Goal: Transaction & Acquisition: Purchase product/service

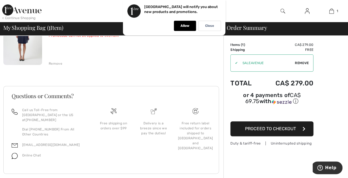
scroll to position [79, 0]
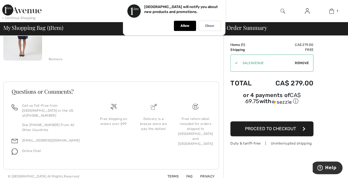
click at [196, 122] on div "Free return label included for orders shipped to [GEOGRAPHIC_DATA] and [GEOGRAP…" at bounding box center [195, 131] width 35 height 30
click at [195, 107] on img at bounding box center [195, 107] width 6 height 6
click at [87, 45] on div "JOSEPH RIBKOFF Elegant Puff-Sleeve Mini Dress Style 254186 Color: Midnight Blue…" at bounding box center [136, 31] width 175 height 59
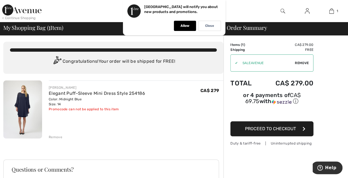
scroll to position [0, 0]
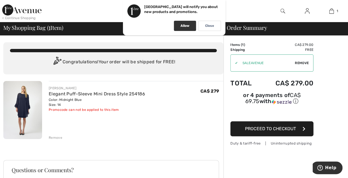
click at [187, 25] on p "Allow" at bounding box center [184, 26] width 9 height 4
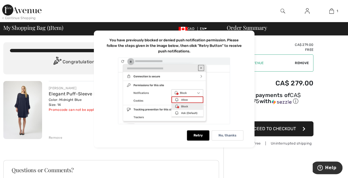
click at [94, 128] on div "You have previously blocked or denied push notification permission. Please foll…" at bounding box center [174, 89] width 160 height 117
click at [76, 126] on div "JOSEPH RIBKOFF Elegant Puff-Sleeve Mini Dress Style 254186 Color: Midnight Blue…" at bounding box center [136, 110] width 175 height 59
click at [49, 58] on div "Congratulations! Your order will be shipped for FREE!" at bounding box center [113, 62] width 207 height 11
click at [34, 66] on div "Congratulations! Your order will be shipped for FREE!" at bounding box center [113, 62] width 207 height 11
click at [196, 130] on div "You have previously blocked or denied push notification permission. Please foll…" at bounding box center [174, 89] width 160 height 117
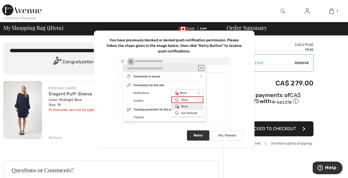
click at [197, 136] on div "Retry" at bounding box center [198, 136] width 22 height 10
click at [226, 135] on p "No, thanks" at bounding box center [227, 136] width 18 height 4
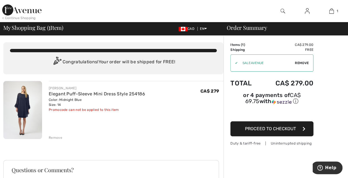
click at [307, 10] on img at bounding box center [307, 11] width 5 height 7
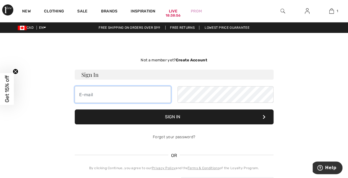
click at [138, 96] on input "email" at bounding box center [123, 94] width 96 height 17
type input "MARYMAV60@HOTMAIL.COM"
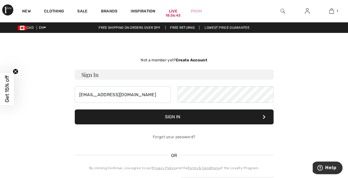
click at [182, 114] on button "Sign In" at bounding box center [174, 117] width 199 height 15
click at [193, 61] on strong "Create Account" at bounding box center [191, 60] width 32 height 5
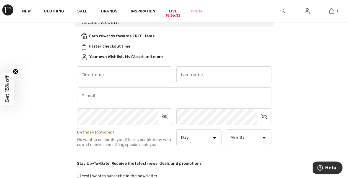
scroll to position [55, 0]
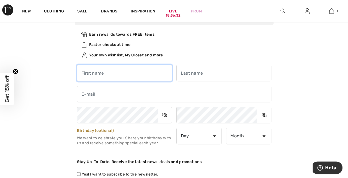
click at [125, 71] on input "text" at bounding box center [124, 73] width 95 height 17
type input "mary"
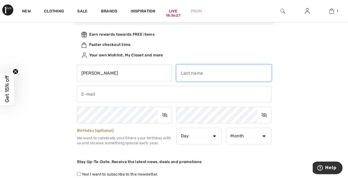
click at [243, 76] on input "text" at bounding box center [223, 73] width 95 height 17
type input "Mavroukas"
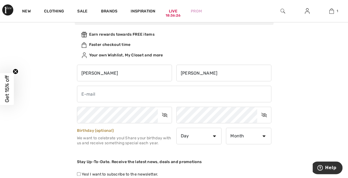
type input "hmav@live.ca"
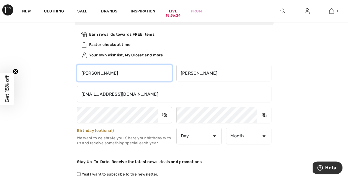
click at [116, 76] on input "mary" at bounding box center [124, 73] width 95 height 17
type input "m"
type input "[PERSON_NAME]"
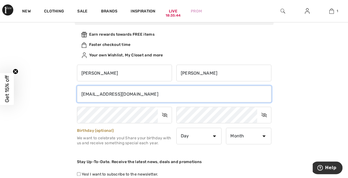
click at [126, 93] on input "hmav@live.ca" at bounding box center [174, 94] width 194 height 17
type input "h"
click at [158, 96] on input "ma" at bounding box center [174, 94] width 194 height 17
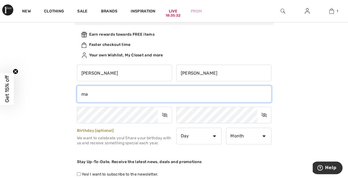
click at [93, 94] on input "ma" at bounding box center [174, 94] width 194 height 17
type input "MARYMAV60@HOTMAIL.COM"
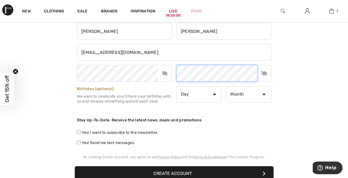
scroll to position [97, 0]
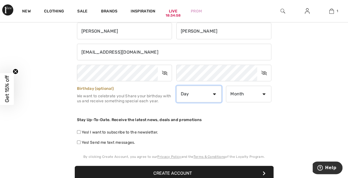
click at [215, 93] on select "Day 1 2 3 4 5 6 7 8 9 10 11 12 13 14 15 16 17 18 19 20 21 22 23 24 25 26 27 28 …" at bounding box center [198, 94] width 45 height 17
select select "14"
click at [176, 86] on select "Day 1 2 3 4 5 6 7 8 9 10 11 12 13 14 15 16 17 18 19 20 21 22 23 24 25 26 27 28 …" at bounding box center [198, 94] width 45 height 17
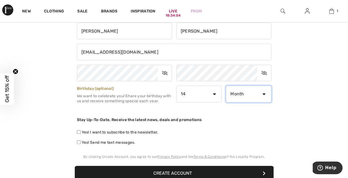
click at [248, 90] on select "Month January February March April May June July August September October Novem…" at bounding box center [248, 94] width 45 height 17
select select "9"
click at [226, 86] on select "Month January February March April May June July August September October Novem…" at bounding box center [248, 94] width 45 height 17
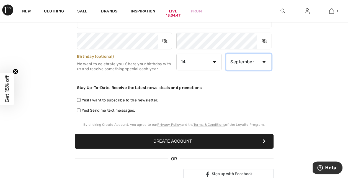
scroll to position [129, 0]
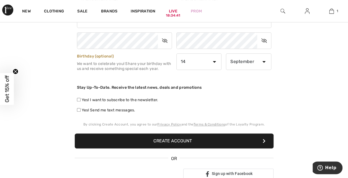
click at [79, 107] on label "Yes! Send me text messages." at bounding box center [106, 110] width 58 height 6
click at [79, 108] on input "Yes! Send me text messages." at bounding box center [79, 110] width 4 height 4
checkbox input "true"
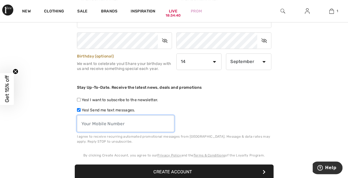
click at [102, 123] on input "tel" at bounding box center [125, 123] width 97 height 17
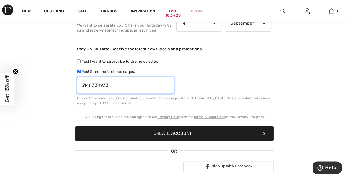
scroll to position [168, 0]
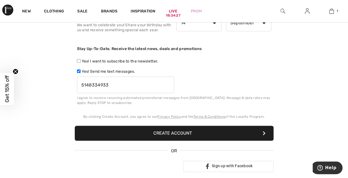
click at [258, 139] on button "Create Account" at bounding box center [174, 133] width 199 height 15
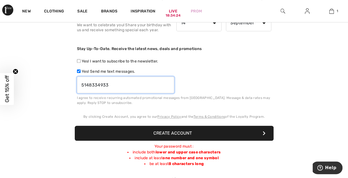
click at [143, 87] on input "5148334933" at bounding box center [125, 85] width 97 height 17
type input "5149458034"
click at [204, 132] on button "Create Account" at bounding box center [174, 133] width 199 height 15
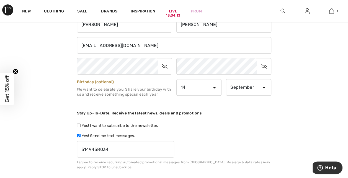
scroll to position [102, 0]
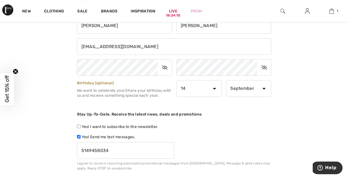
click at [166, 66] on icon at bounding box center [165, 67] width 14 height 13
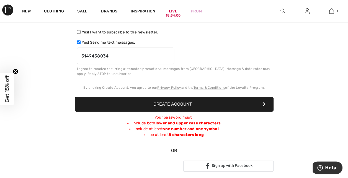
scroll to position [198, 0]
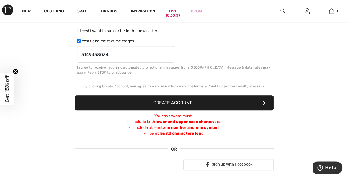
click at [249, 106] on button "Create Account" at bounding box center [174, 102] width 199 height 15
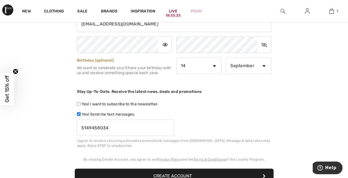
scroll to position [124, 0]
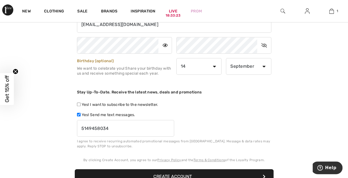
click at [265, 44] on icon at bounding box center [264, 45] width 14 height 13
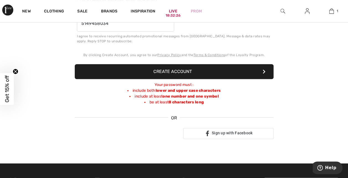
scroll to position [234, 0]
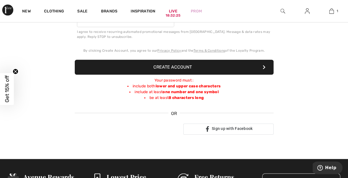
click at [237, 69] on button "Create Account" at bounding box center [174, 67] width 199 height 15
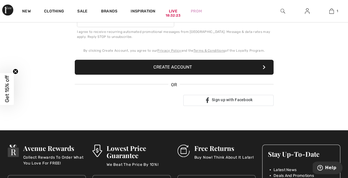
click at [199, 69] on button "Create Account" at bounding box center [174, 67] width 199 height 15
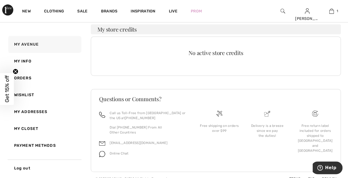
scroll to position [125, 0]
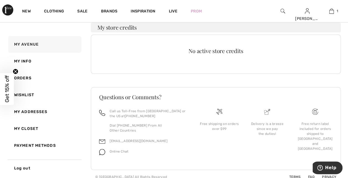
click at [321, 132] on div "Free return label included for orders shipped to [GEOGRAPHIC_DATA] and [GEOGRAP…" at bounding box center [314, 136] width 39 height 30
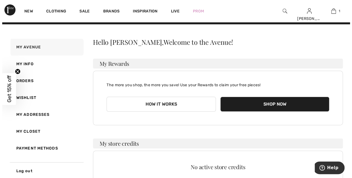
scroll to position [0, 0]
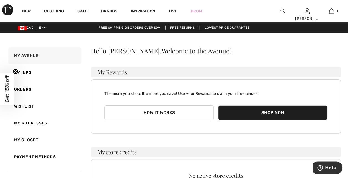
click at [283, 8] on img at bounding box center [282, 11] width 5 height 7
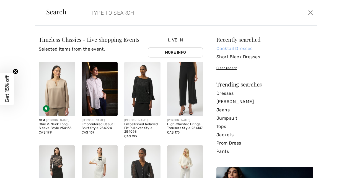
click at [238, 48] on link "Cocktail Dresses" at bounding box center [264, 49] width 97 height 8
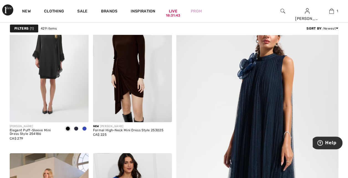
scroll to position [104, 0]
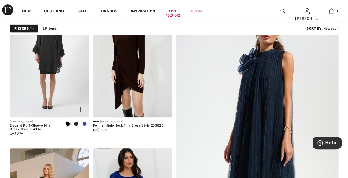
click at [57, 85] on img at bounding box center [49, 58] width 79 height 118
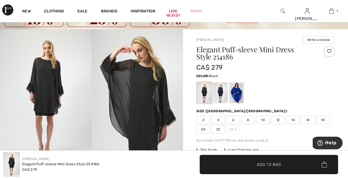
scroll to position [26, 0]
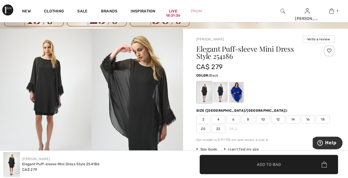
click at [294, 119] on span "14" at bounding box center [293, 119] width 14 height 8
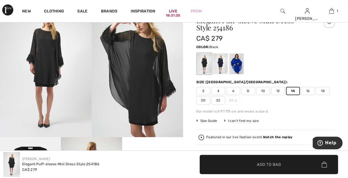
scroll to position [58, 0]
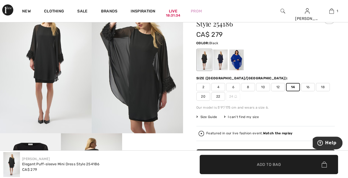
click at [292, 168] on span "✔ Added to Bag Add to Bag" at bounding box center [268, 164] width 138 height 19
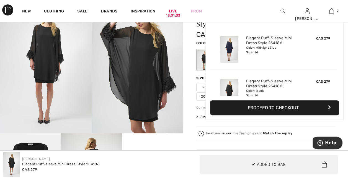
scroll to position [17, 0]
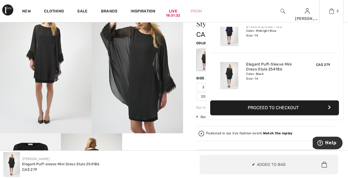
click at [226, 73] on img at bounding box center [229, 75] width 18 height 27
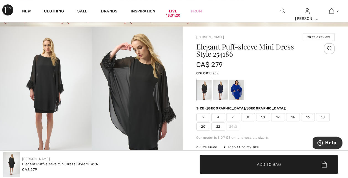
scroll to position [28, 0]
click at [326, 10] on link "2" at bounding box center [331, 11] width 24 height 7
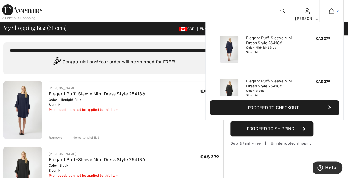
click at [331, 12] on img at bounding box center [331, 11] width 5 height 7
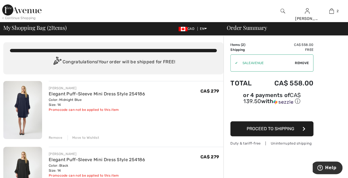
click at [54, 137] on div "Remove" at bounding box center [56, 137] width 14 height 5
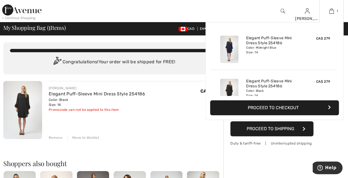
click at [331, 9] on img at bounding box center [331, 11] width 5 height 7
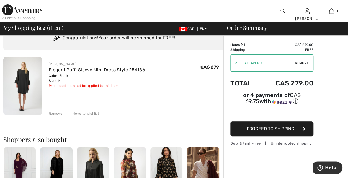
scroll to position [30, 0]
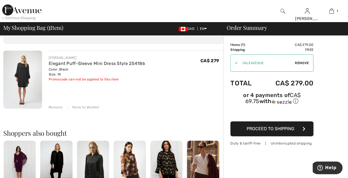
click at [32, 82] on img at bounding box center [22, 80] width 39 height 58
click at [35, 85] on img at bounding box center [22, 80] width 39 height 58
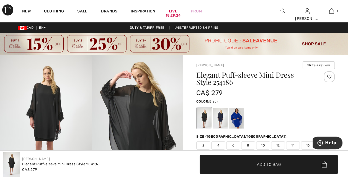
click at [277, 144] on span "12" at bounding box center [278, 145] width 14 height 8
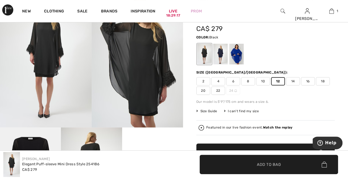
scroll to position [65, 0]
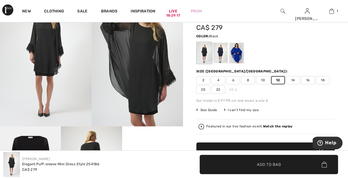
click at [209, 110] on span "Size Guide" at bounding box center [206, 110] width 21 height 5
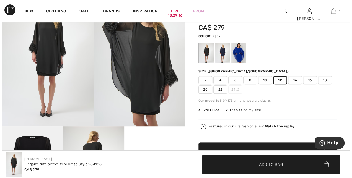
scroll to position [66, 0]
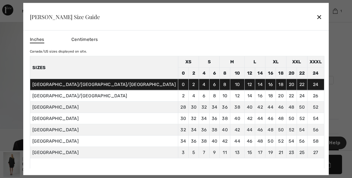
click at [255, 85] on td "14" at bounding box center [260, 84] width 11 height 11
click at [316, 15] on div "✕" at bounding box center [319, 17] width 6 height 12
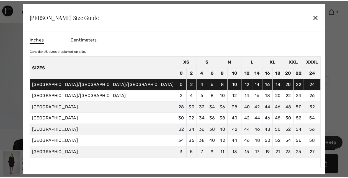
scroll to position [65, 0]
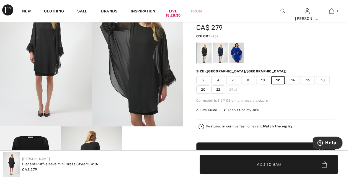
click at [293, 81] on span "14" at bounding box center [293, 80] width 14 height 8
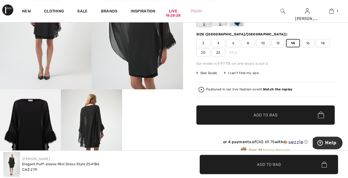
scroll to position [103, 0]
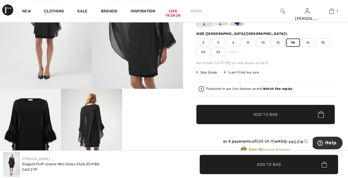
click at [298, 116] on span "✔ Added to Bag Add to Bag" at bounding box center [265, 114] width 138 height 19
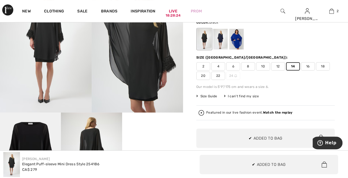
scroll to position [0, 0]
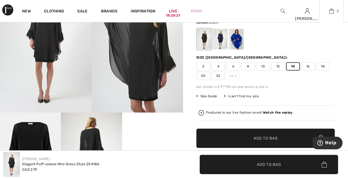
click at [327, 12] on link "2" at bounding box center [331, 11] width 24 height 7
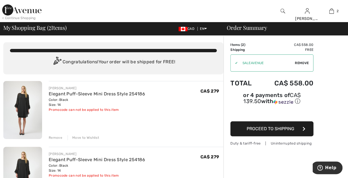
click at [54, 138] on div "Remove" at bounding box center [56, 137] width 14 height 5
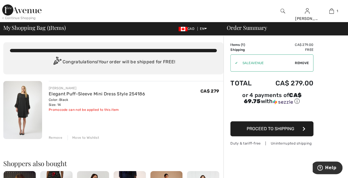
click at [27, 109] on img at bounding box center [22, 110] width 39 height 58
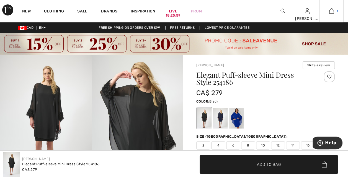
click at [331, 12] on img at bounding box center [331, 11] width 5 height 7
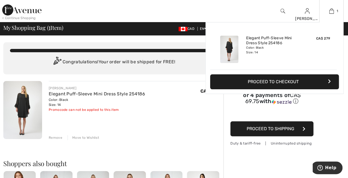
click at [284, 84] on button "Proceed to Checkout" at bounding box center [274, 81] width 129 height 15
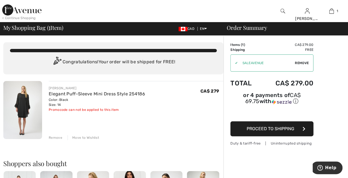
click at [282, 126] on span "Proceed to Shipping" at bounding box center [270, 128] width 48 height 5
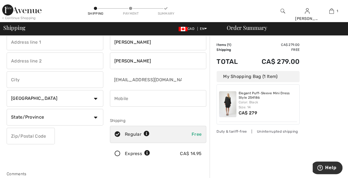
scroll to position [17, 0]
click at [24, 136] on input "text" at bounding box center [31, 136] width 48 height 17
type input "H7X4B8"
type input "200 rue Acher"
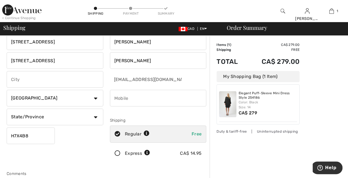
type input "Laval"
type input "H7X4B8"
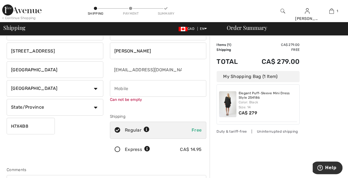
scroll to position [28, 0]
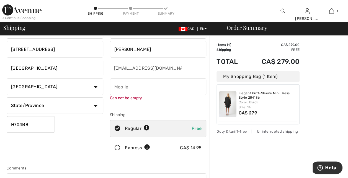
click at [146, 88] on input "phone" at bounding box center [158, 87] width 97 height 17
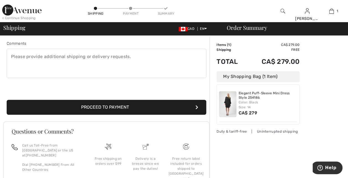
scroll to position [154, 0]
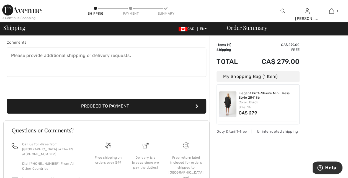
type input "5149458034"
click at [107, 109] on button "Proceed to Payment" at bounding box center [106, 106] width 199 height 15
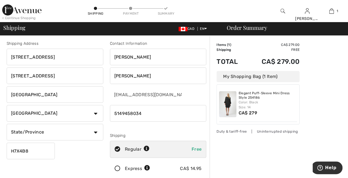
scroll to position [0, 0]
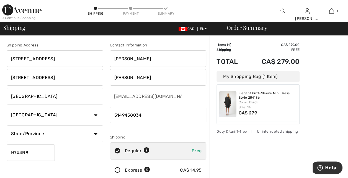
click at [166, 58] on input "[PERSON_NAME]" at bounding box center [158, 58] width 97 height 17
type input "M"
type input "helen"
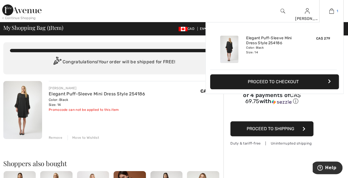
click at [332, 11] on img at bounding box center [331, 11] width 5 height 7
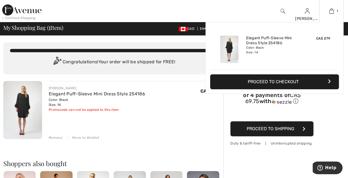
click at [292, 82] on button "Proceed to Checkout" at bounding box center [274, 81] width 129 height 15
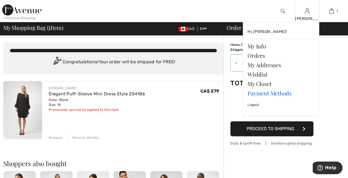
click at [266, 91] on link "Payment Methods" at bounding box center [280, 93] width 67 height 9
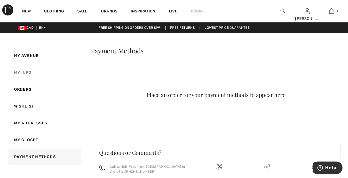
click at [25, 74] on link "My Info" at bounding box center [44, 72] width 74 height 17
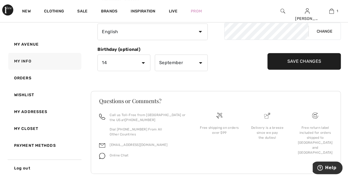
scroll to position [115, 0]
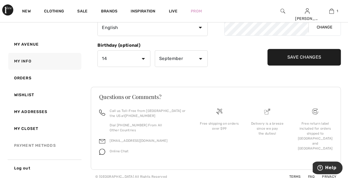
click at [42, 145] on link "Payment Methods" at bounding box center [44, 145] width 74 height 17
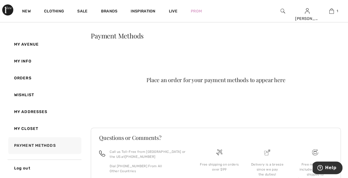
scroll to position [0, 0]
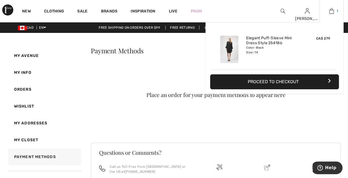
click at [332, 12] on img at bounding box center [331, 11] width 5 height 7
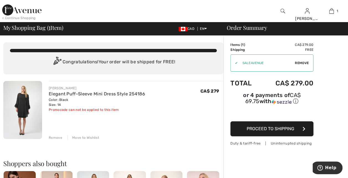
click at [269, 126] on span "Proceed to Shipping" at bounding box center [270, 128] width 48 height 5
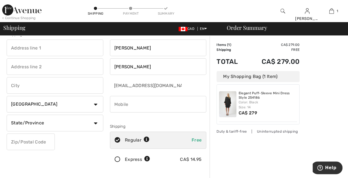
scroll to position [11, 0]
click at [81, 123] on select "State/Province Alberta British Columbia Manitoba New Brunswick Newfoundland and…" at bounding box center [55, 123] width 97 height 17
select select "QC"
click at [7, 115] on select "State/Province Alberta British Columbia Manitoba New Brunswick Newfoundland and…" at bounding box center [55, 123] width 97 height 17
click at [31, 143] on input "text" at bounding box center [31, 141] width 48 height 17
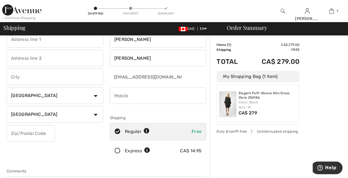
scroll to position [0, 0]
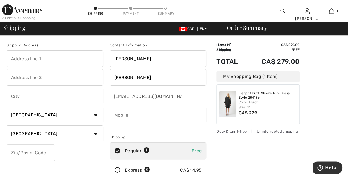
click at [55, 95] on input "text" at bounding box center [55, 96] width 97 height 17
type input "Laval"
type input "200 rue Acher"
type input "H7X 4B8"
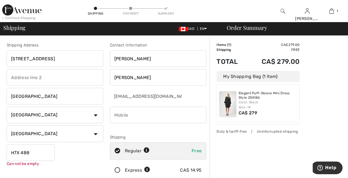
type input "5148334933"
type input "H7X4B8"
drag, startPoint x: 126, startPoint y: 58, endPoint x: 105, endPoint y: 58, distance: 21.0
click at [105, 58] on div "Shipping Address 200 rue Acher Laval Country Canada United States Afghanistan A…" at bounding box center [106, 149] width 206 height 240
type input "Helen"
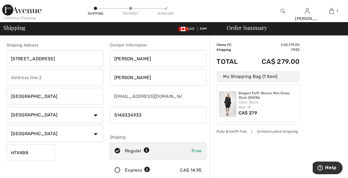
type input "200 rue Acher"
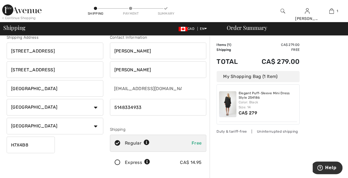
scroll to position [6, 0]
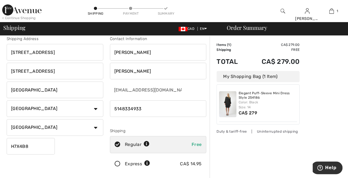
type input "Helen"
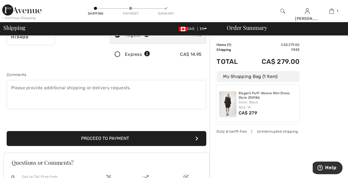
scroll to position [116, 0]
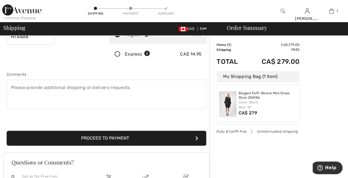
click at [175, 136] on button "Proceed to Payment" at bounding box center [106, 138] width 199 height 15
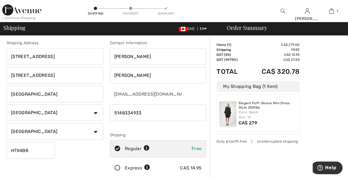
scroll to position [2, 0]
drag, startPoint x: 48, startPoint y: 76, endPoint x: -1, endPoint y: 76, distance: 49.5
click at [0, 76] on html "We value your privacy We use cookies to enhance your browsing experience, serve…" at bounding box center [174, 87] width 348 height 178
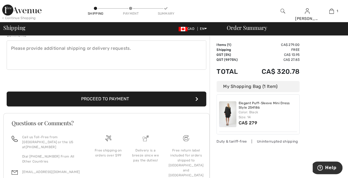
scroll to position [171, 0]
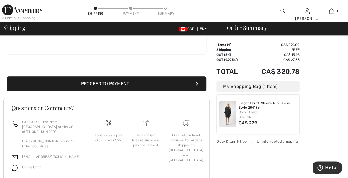
click at [87, 86] on button "Proceed to Payment" at bounding box center [106, 83] width 199 height 15
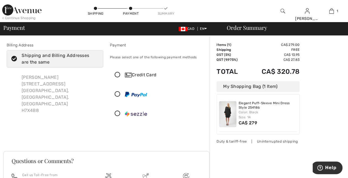
click at [116, 73] on icon at bounding box center [117, 75] width 15 height 6
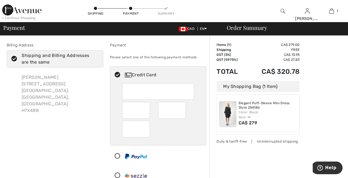
click at [155, 140] on div at bounding box center [158, 143] width 72 height 6
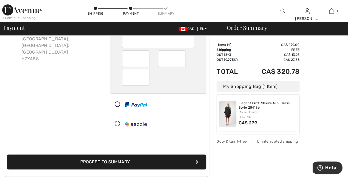
scroll to position [52, 0]
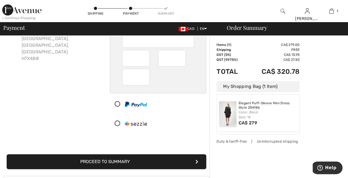
click at [176, 160] on button "Proceed to Summary" at bounding box center [106, 161] width 199 height 15
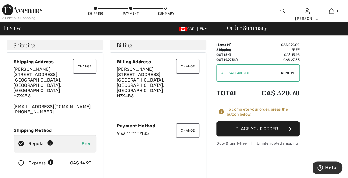
click at [274, 127] on button "Place Your Order" at bounding box center [257, 128] width 83 height 15
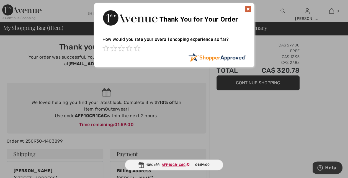
click at [248, 9] on img at bounding box center [248, 9] width 7 height 7
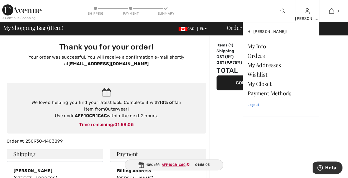
click at [255, 105] on link "Logout" at bounding box center [280, 105] width 67 height 14
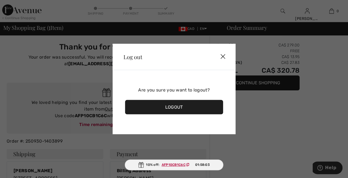
click at [196, 106] on div "Logout" at bounding box center [174, 107] width 98 height 14
